Goal: Transaction & Acquisition: Purchase product/service

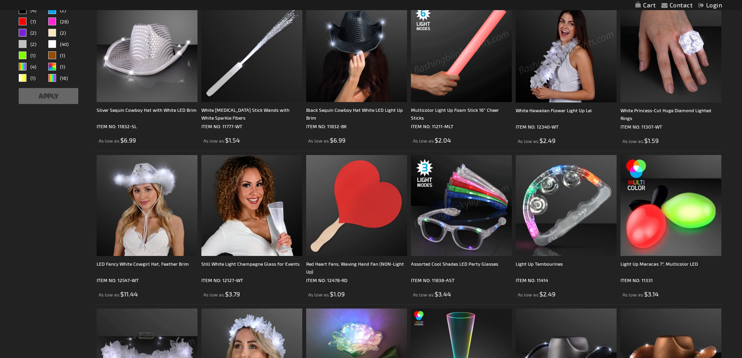
scroll to position [545, 0]
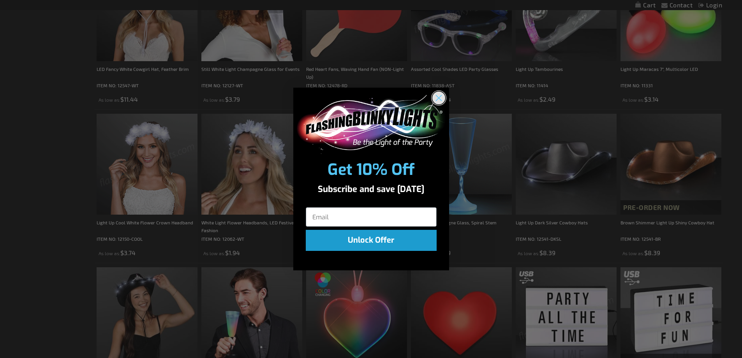
click at [437, 98] on circle "Close dialog" at bounding box center [438, 98] width 13 height 13
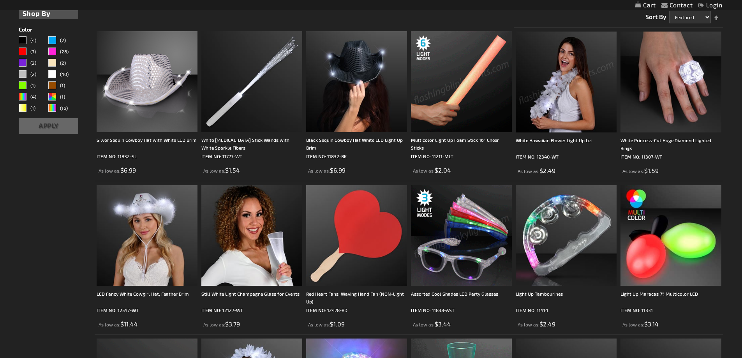
scroll to position [0, 0]
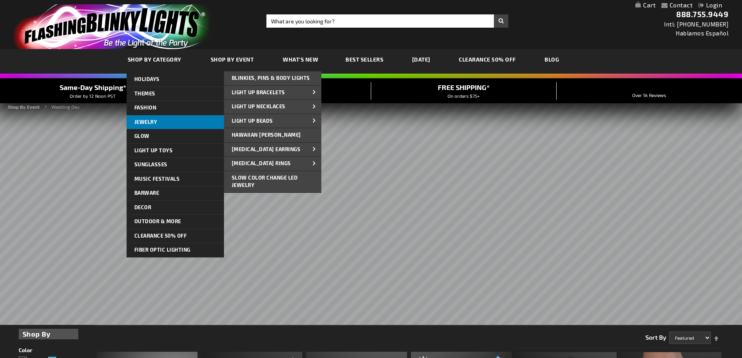
click at [145, 123] on span "Jewelry" at bounding box center [145, 122] width 23 height 6
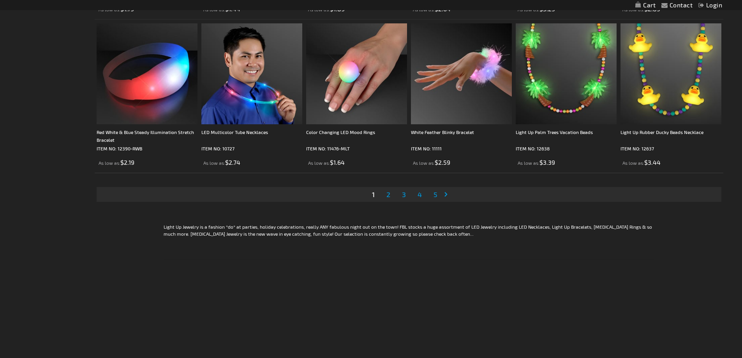
scroll to position [1636, 0]
